Goal: Information Seeking & Learning: Learn about a topic

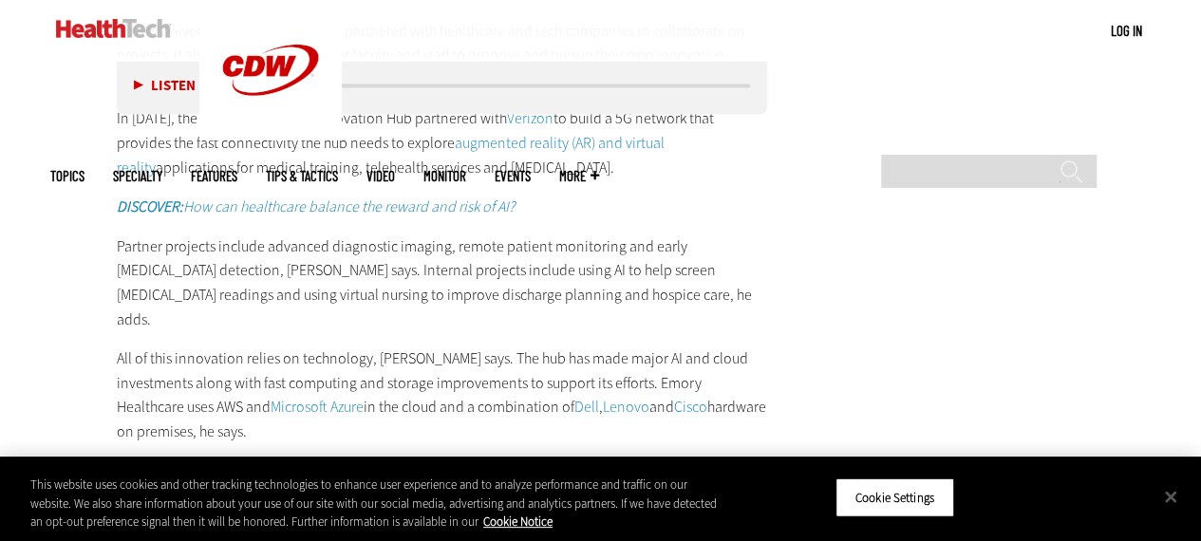
scroll to position [5430, 0]
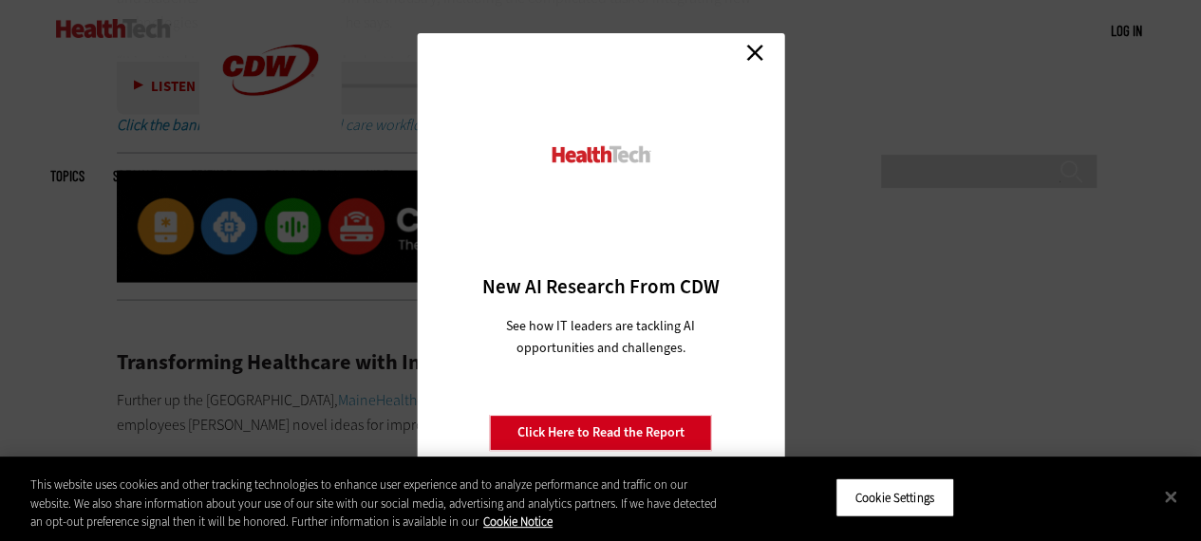
click at [754, 52] on link "Close" at bounding box center [754, 52] width 28 height 28
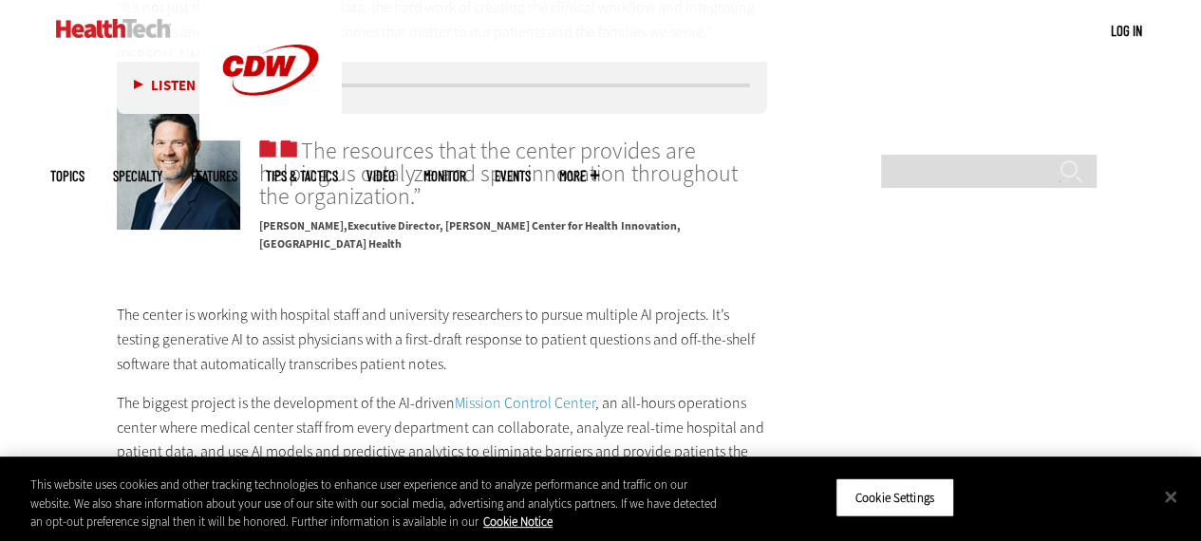
scroll to position [3313, 0]
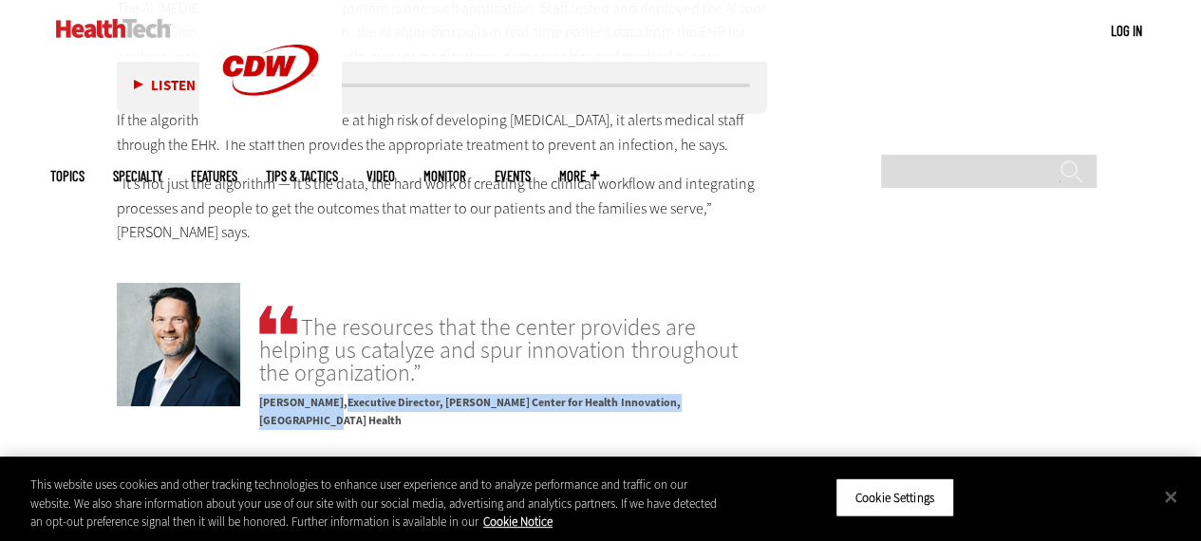
drag, startPoint x: 316, startPoint y: 396, endPoint x: 261, endPoint y: 380, distance: 57.4
click at [261, 384] on p "[PERSON_NAME] Executive Director, [PERSON_NAME] Center for Health Innovation, […" at bounding box center [513, 407] width 508 height 46
copy p "[PERSON_NAME] Executive Director, [PERSON_NAME] Center for Health Innovation, […"
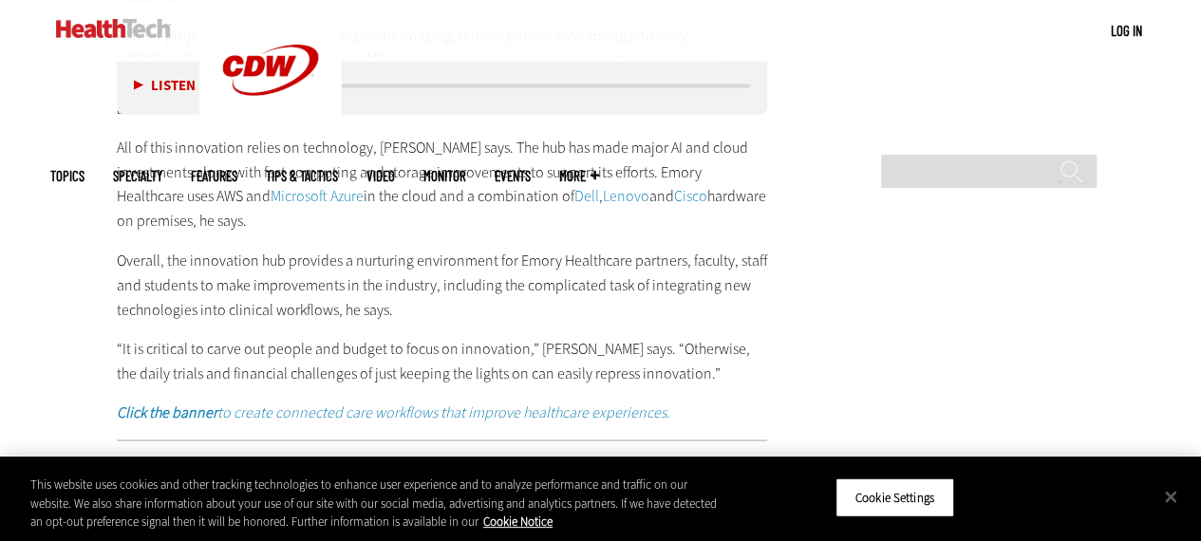
scroll to position [5154, 0]
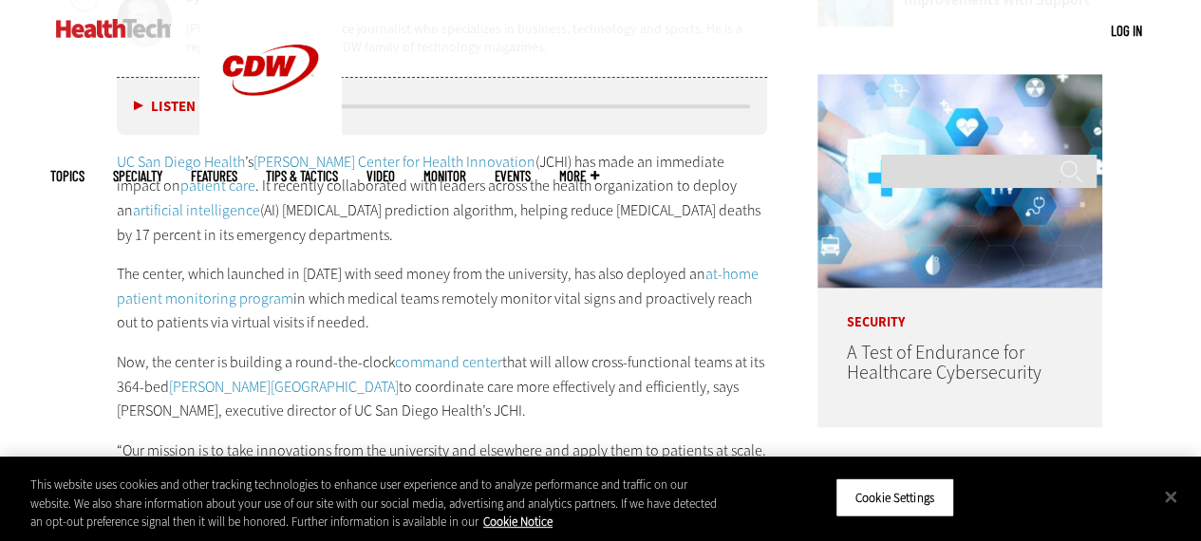
scroll to position [1133, 0]
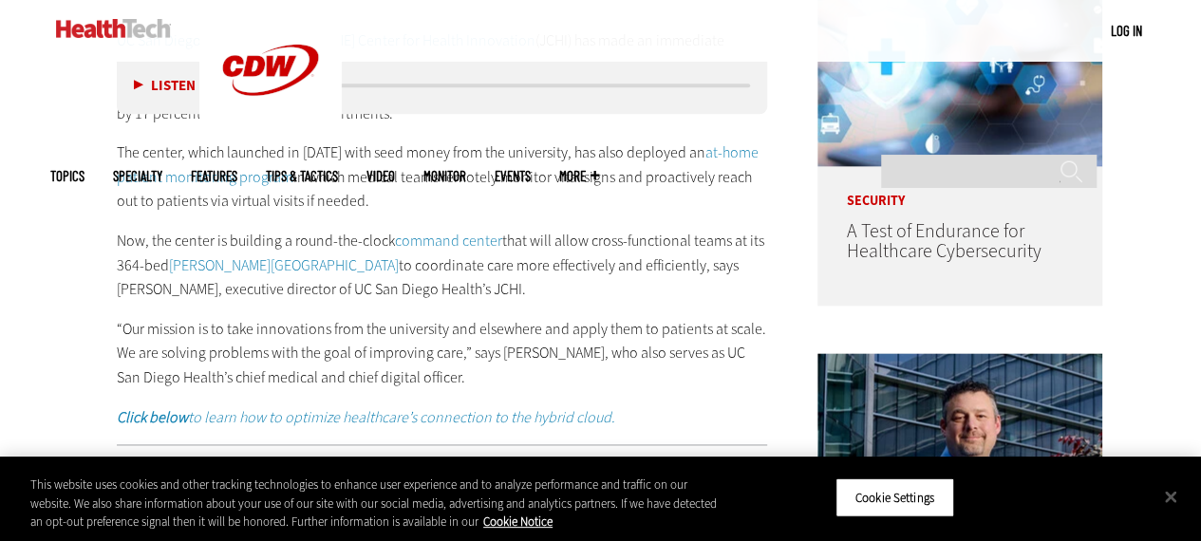
click at [510, 268] on p "Now, the center is building a round-the-clock command center that will allow cr…" at bounding box center [442, 265] width 651 height 73
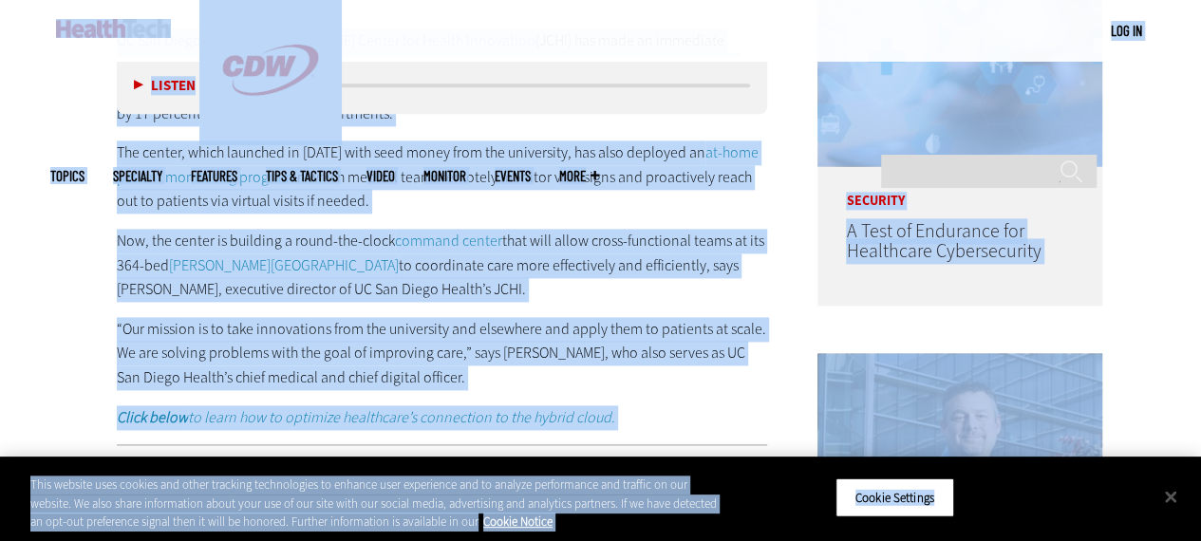
copy body "Skip to main content Become an Insider Sign up [DATE] to receive premium conten…"
click at [515, 375] on p "“Our mission is to take innovations from the university and elsewhere and apply…" at bounding box center [442, 353] width 651 height 73
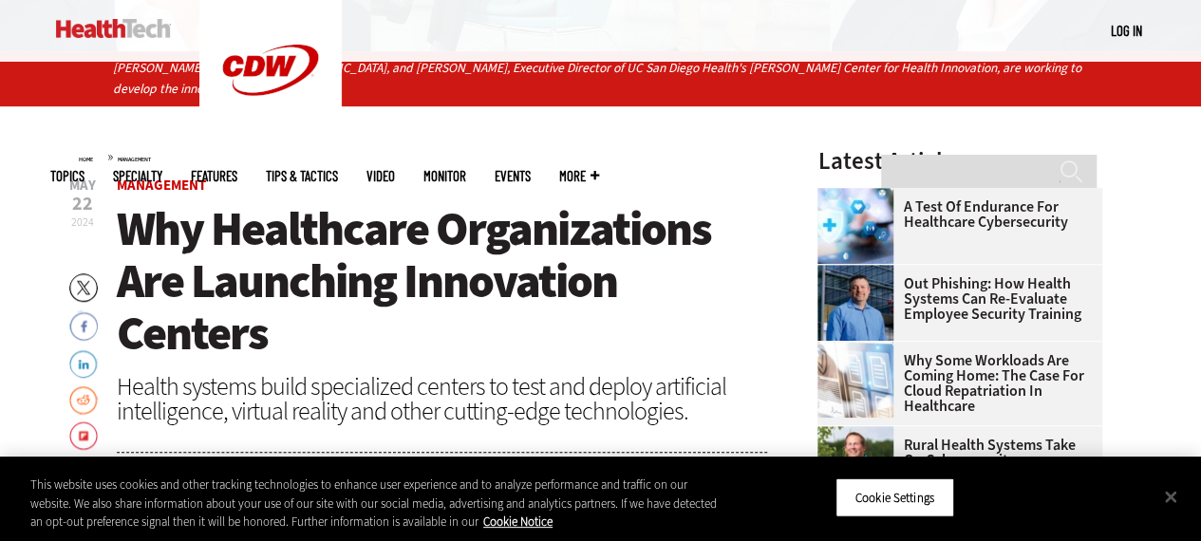
scroll to position [613, 0]
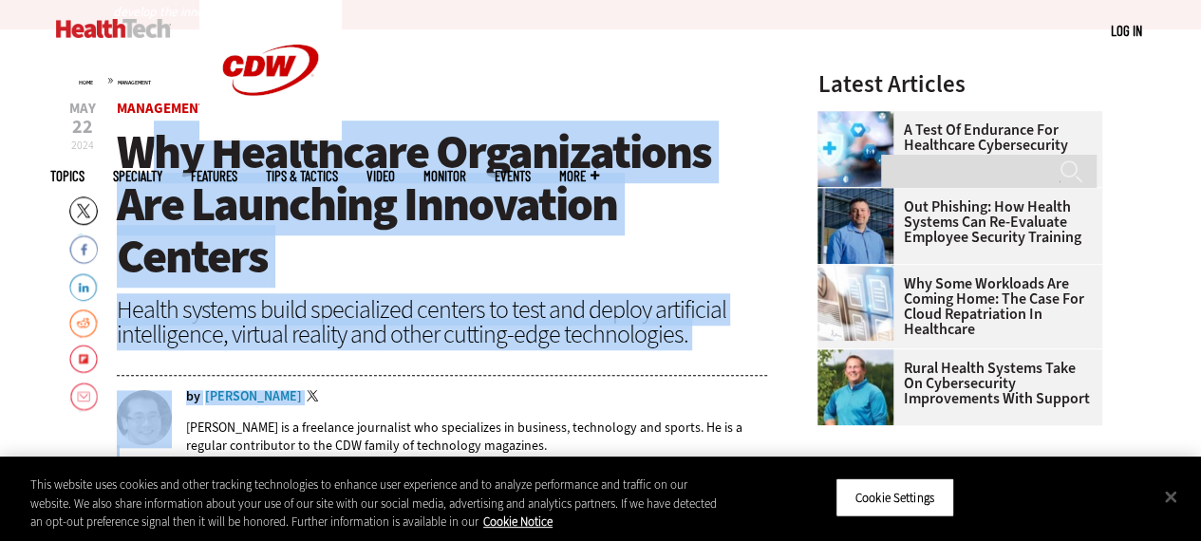
drag, startPoint x: 136, startPoint y: 149, endPoint x: 578, endPoint y: 416, distance: 516.6
click at [578, 416] on header "[DATE] Twitter Facebook LinkedIn Reddit Flipboard Email Management Why Healthca…" at bounding box center [442, 289] width 651 height 375
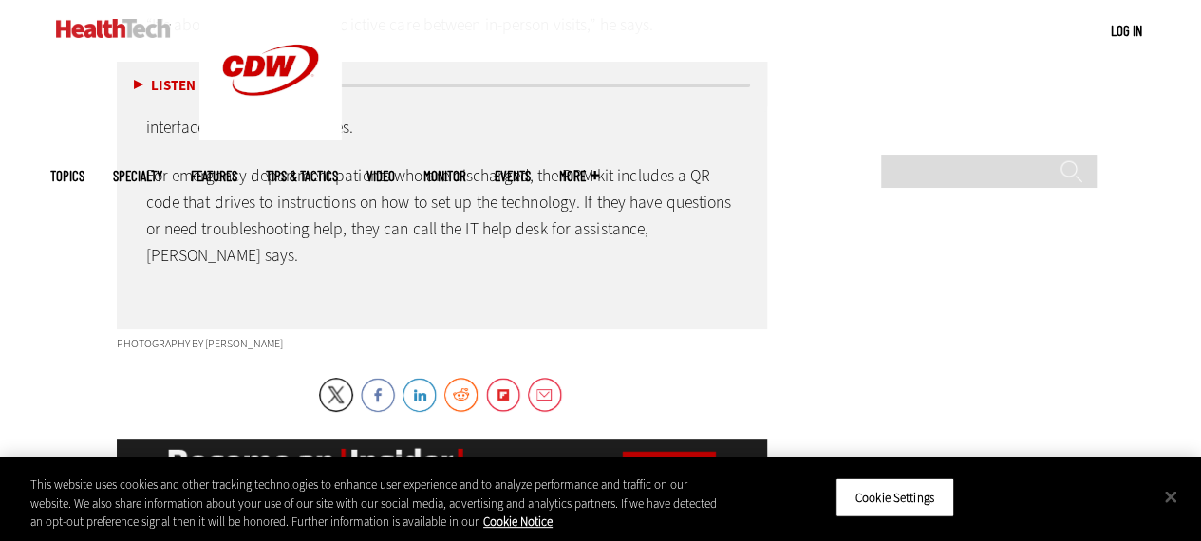
scroll to position [7122, 0]
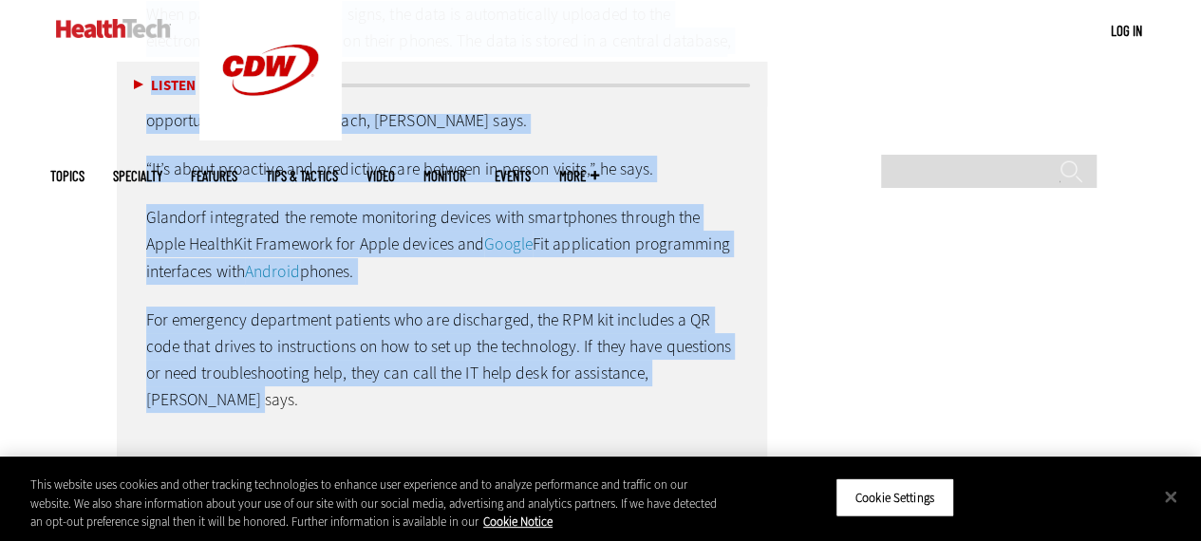
click at [243, 307] on p "For emergency department patients who are discharged, the RPM kit includes a QR…" at bounding box center [442, 360] width 592 height 107
copy article "lo Ipsumdolor Sitametconsec Adi Elitseddo Eiusmodtem Incidid Utlabo etdolor mag…"
